Goal: Navigation & Orientation: Find specific page/section

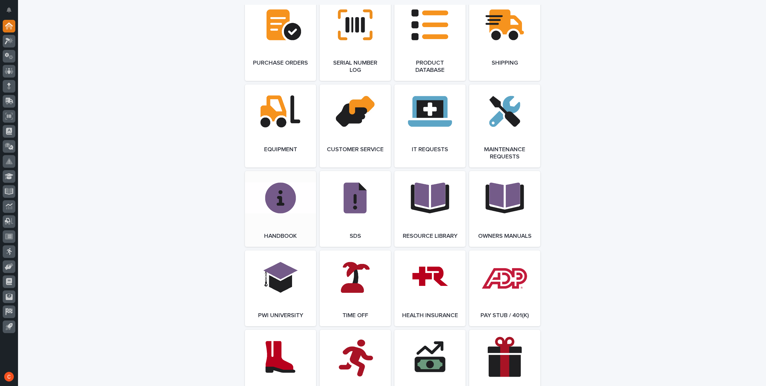
scroll to position [749, 0]
